Goal: Task Accomplishment & Management: Use online tool/utility

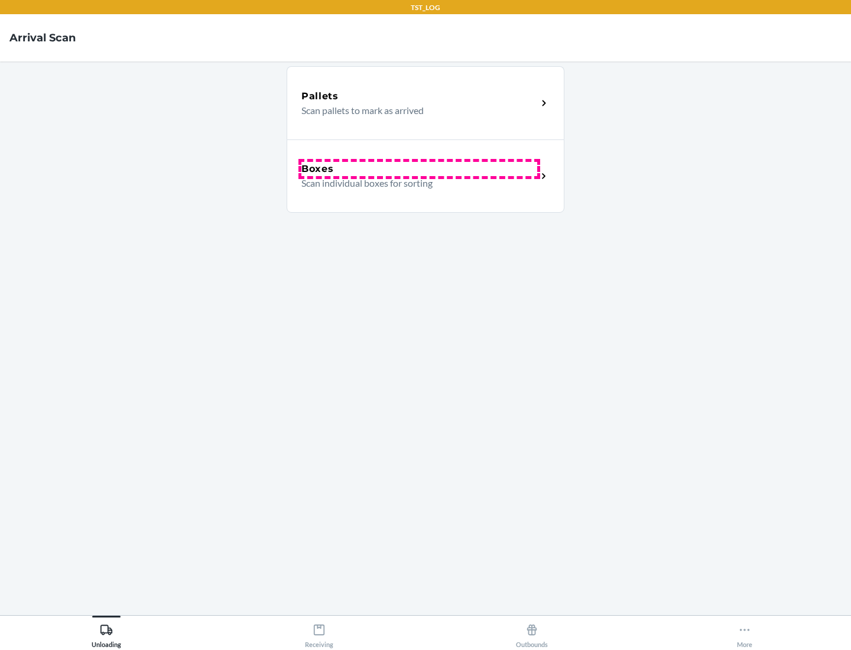
click at [419, 169] on div "Boxes" at bounding box center [419, 169] width 236 height 14
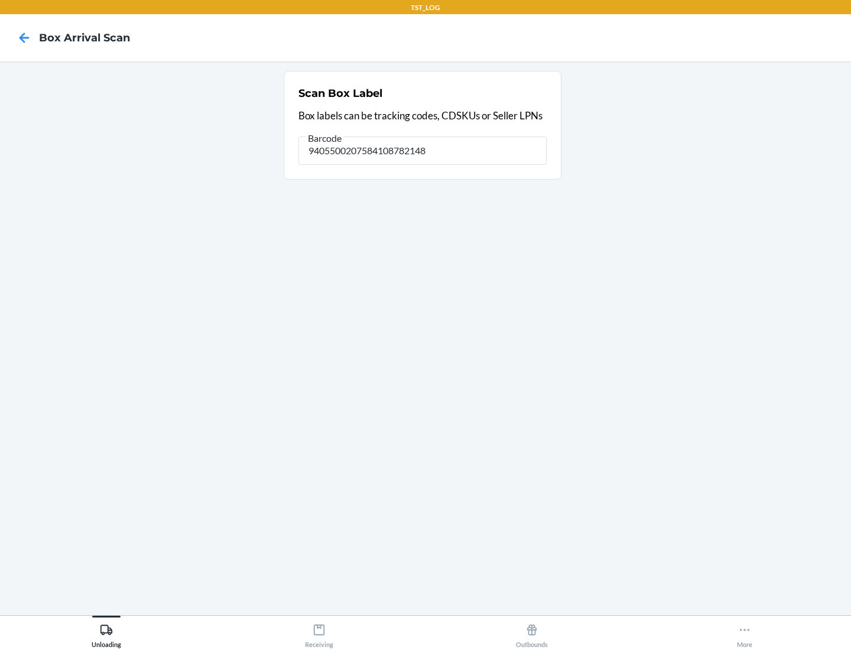
type input "9405500207584108782148"
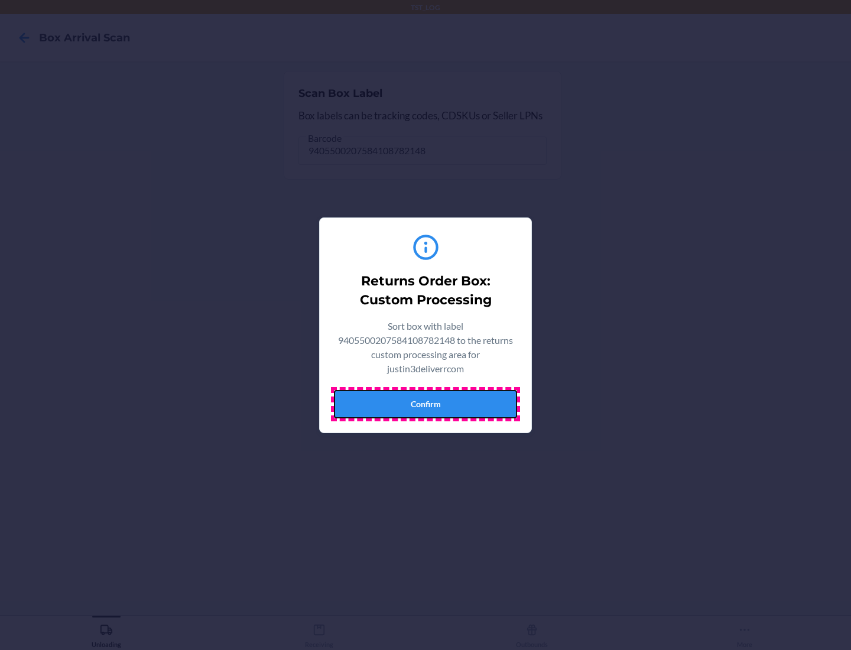
click at [425, 404] on button "Confirm" at bounding box center [425, 404] width 183 height 28
